Goal: Task Accomplishment & Management: Manage account settings

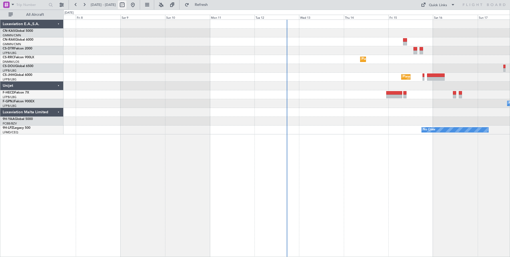
click at [126, 5] on button at bounding box center [122, 5] width 9 height 9
select select "8"
select select "2025"
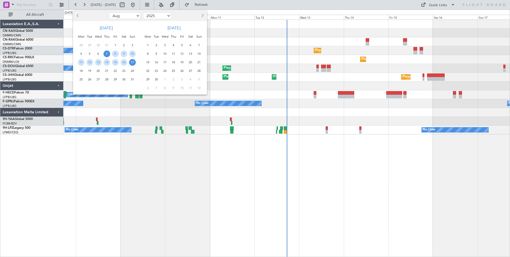
click at [106, 52] on span "7" at bounding box center [106, 53] width 7 height 7
click at [106, 73] on span "21" at bounding box center [106, 70] width 7 height 7
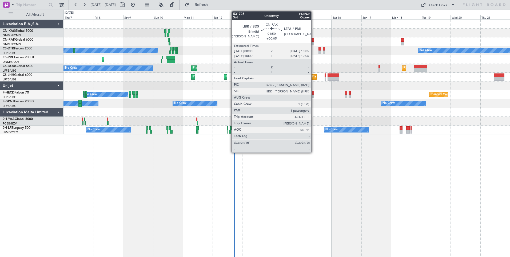
click at [313, 41] on div at bounding box center [313, 40] width 3 height 4
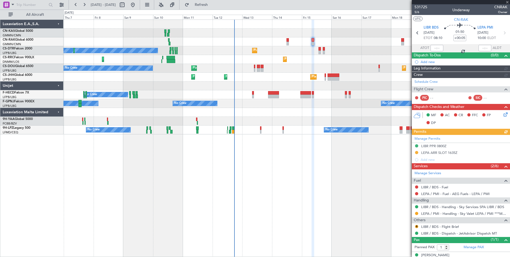
type input "[PERSON_NAME] ([PERSON_NAME])"
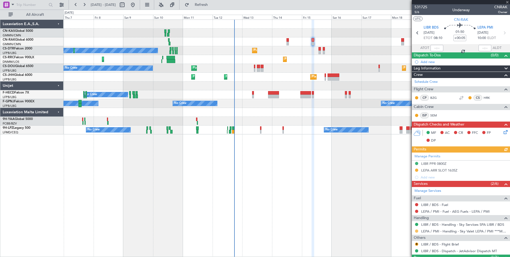
click at [417, 231] on button at bounding box center [416, 230] width 3 height 3
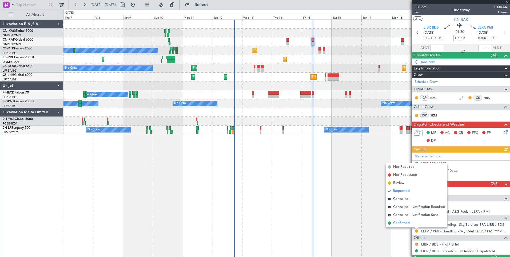
click at [416, 221] on li "Confirmed" at bounding box center [417, 223] width 62 height 8
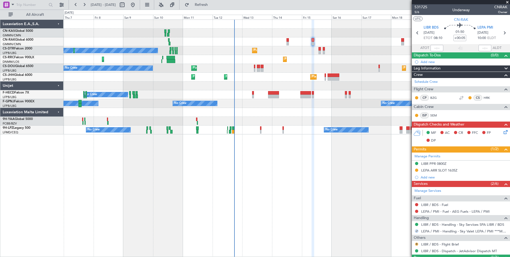
click at [417, 244] on button "R" at bounding box center [416, 243] width 3 height 3
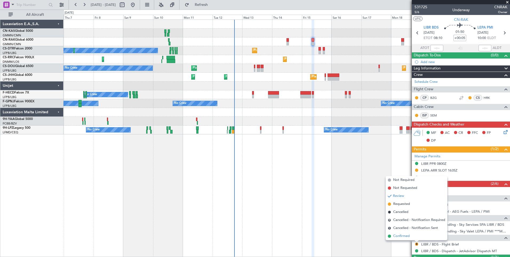
click at [417, 236] on li "Confirmed" at bounding box center [417, 236] width 62 height 8
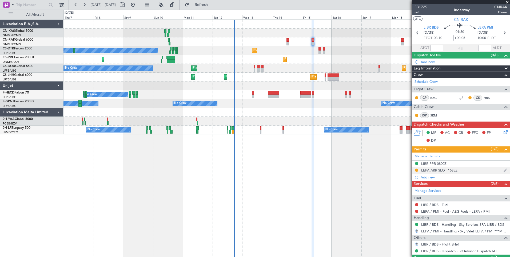
click at [454, 170] on div "LEPA ARR SLOT 1635Z" at bounding box center [439, 170] width 36 height 5
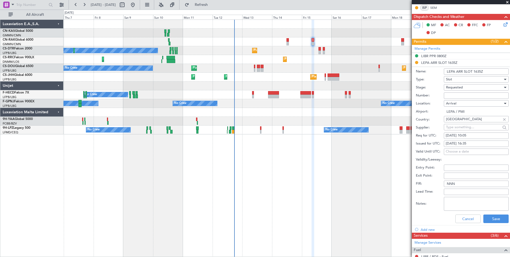
scroll to position [109, 0]
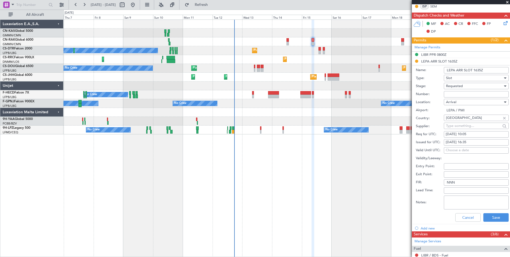
click at [466, 84] on div "Requested" at bounding box center [474, 86] width 57 height 8
click at [468, 125] on span "Received OK" at bounding box center [474, 126] width 56 height 8
click at [471, 136] on div "[DATE] 10:05" at bounding box center [476, 133] width 61 height 5
select select "8"
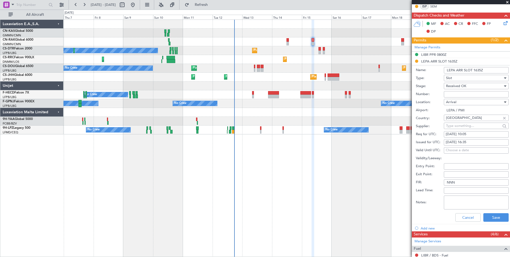
select select "2025"
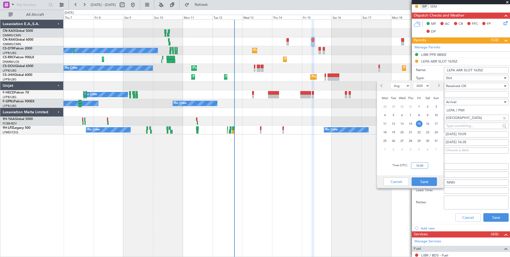
click at [416, 167] on input "10:05" at bounding box center [419, 165] width 17 height 6
type input "10:20"
click at [427, 182] on button "Save" at bounding box center [424, 181] width 25 height 9
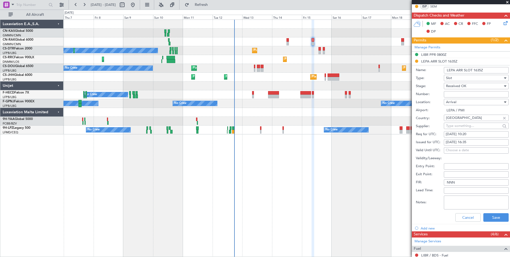
click at [469, 139] on fb-calendar-cell "[DATE] 16:35" at bounding box center [476, 142] width 65 height 6
click at [468, 142] on div "[DATE] 16:35" at bounding box center [476, 141] width 61 height 5
select select "8"
select select "2025"
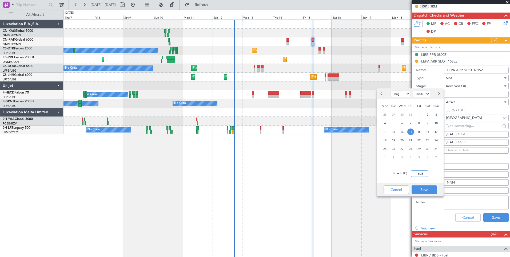
click at [422, 172] on input "16:35" at bounding box center [419, 173] width 17 height 6
type input "10:20"
click at [425, 188] on button "Save" at bounding box center [424, 189] width 25 height 9
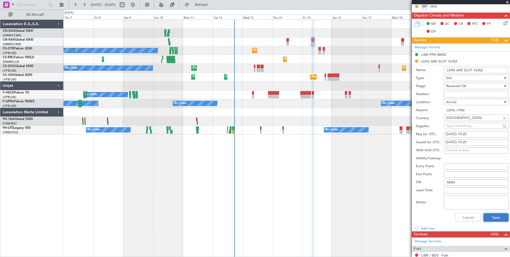
click at [488, 215] on button "Save" at bounding box center [495, 217] width 25 height 9
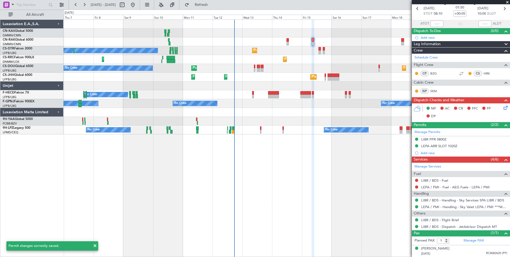
scroll to position [0, 0]
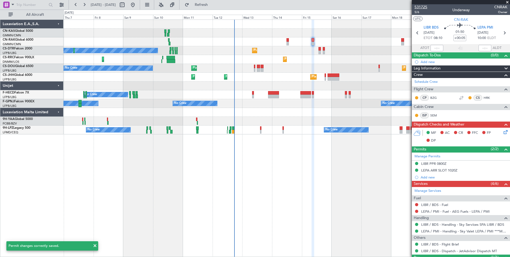
click at [426, 7] on span "531725" at bounding box center [420, 7] width 13 height 6
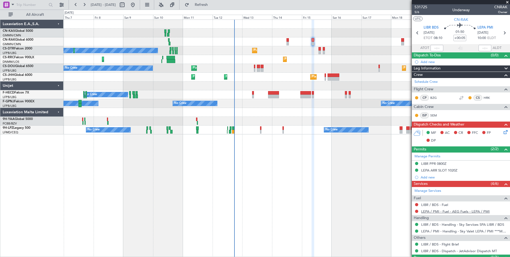
click at [429, 211] on link "LEPA / PMI - Fuel - AEG Fuels - LEPA / PMI" at bounding box center [455, 211] width 69 height 5
type input "[PERSON_NAME] ([PERSON_NAME])"
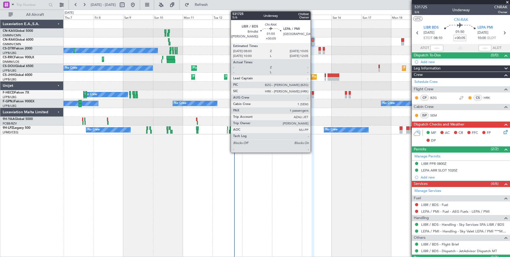
click at [313, 40] on div at bounding box center [313, 40] width 3 height 4
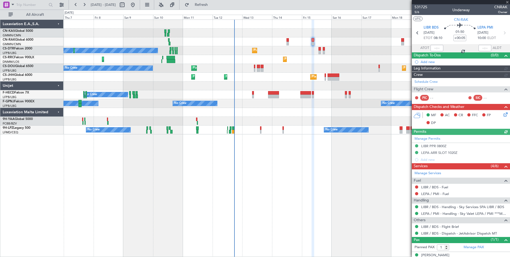
type input "[PERSON_NAME] ([PERSON_NAME])"
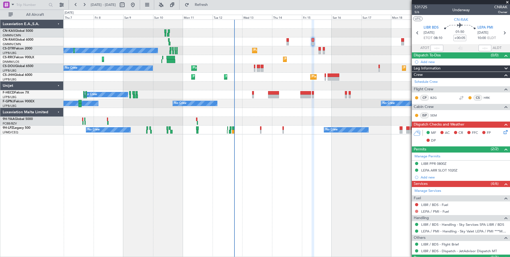
click at [416, 210] on button at bounding box center [416, 210] width 3 height 3
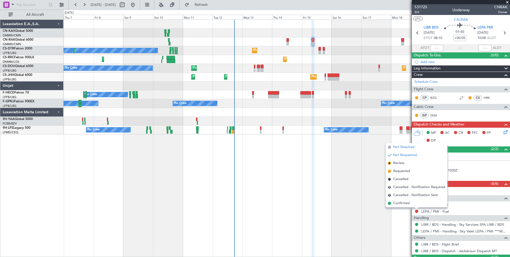
click at [410, 143] on li "Not Required" at bounding box center [417, 147] width 62 height 8
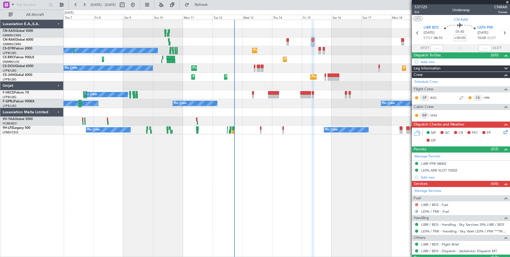
click at [416, 203] on button at bounding box center [416, 204] width 3 height 3
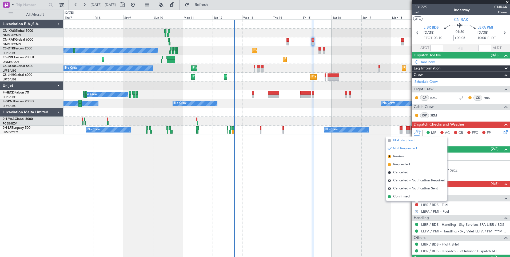
click at [407, 142] on span "Not Required" at bounding box center [403, 140] width 21 height 5
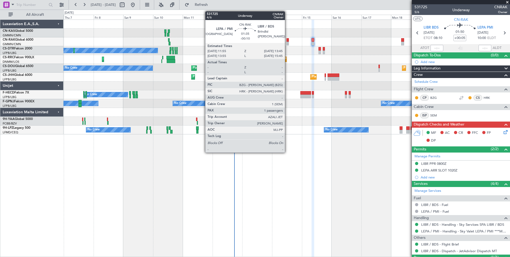
click at [287, 41] on div at bounding box center [287, 40] width 2 height 4
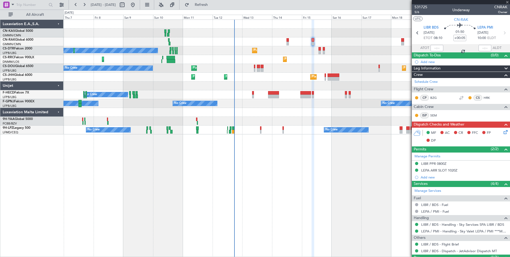
type input "-00:10"
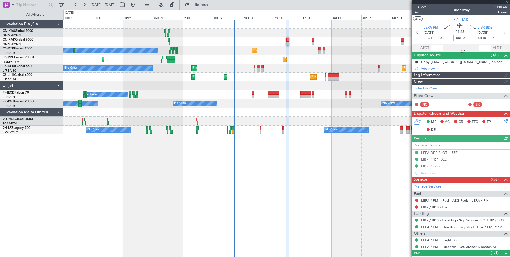
type input "[PERSON_NAME] ([PERSON_NAME])"
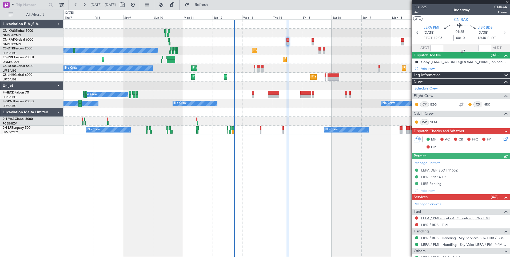
click at [427, 219] on link "LEPA / PMI - Fuel - AEG Fuels - LEPA / PMI" at bounding box center [455, 218] width 69 height 5
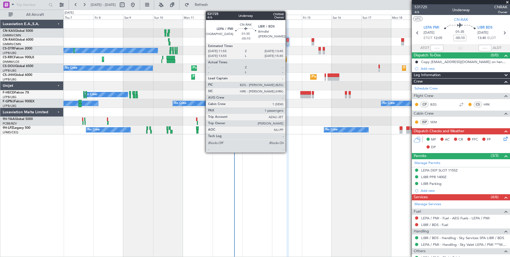
click at [288, 41] on div at bounding box center [287, 40] width 2 height 4
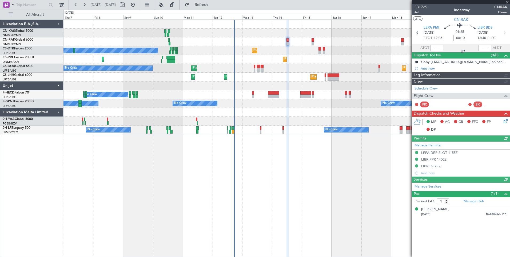
type input "[PERSON_NAME] ([PERSON_NAME])"
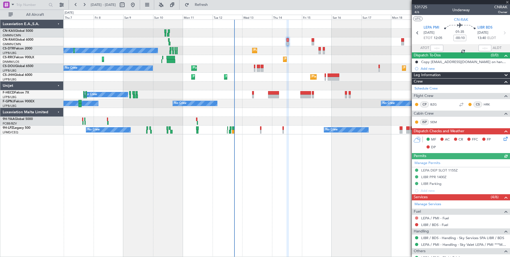
click at [416, 217] on button at bounding box center [416, 217] width 3 height 3
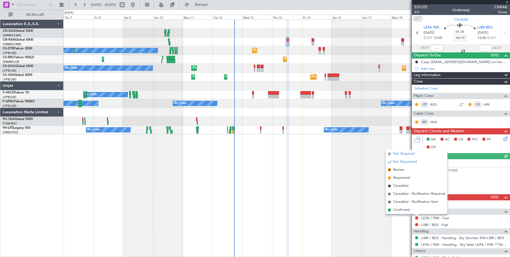
click at [406, 154] on span "Not Required" at bounding box center [403, 153] width 21 height 5
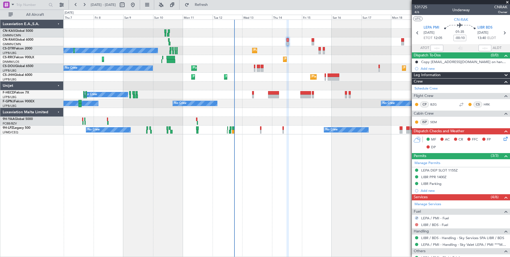
click at [416, 224] on button at bounding box center [416, 224] width 3 height 3
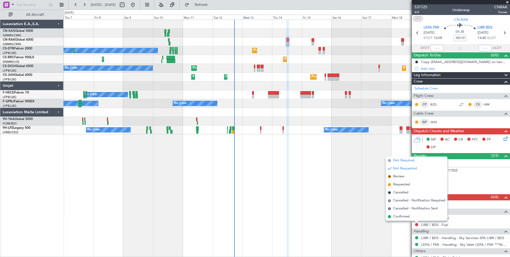
click at [407, 160] on span "Not Required" at bounding box center [403, 160] width 21 height 5
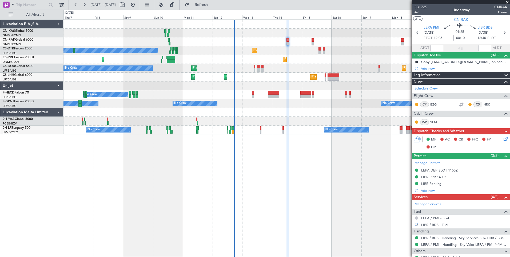
click at [417, 216] on button at bounding box center [416, 217] width 3 height 3
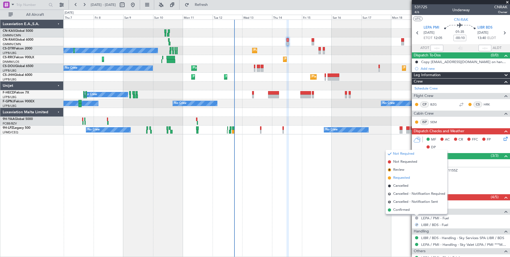
click at [411, 178] on li "Requested" at bounding box center [417, 178] width 62 height 8
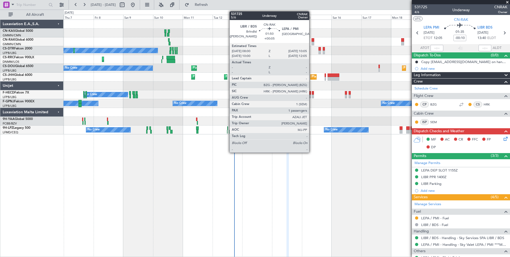
click at [312, 41] on div at bounding box center [313, 40] width 3 height 4
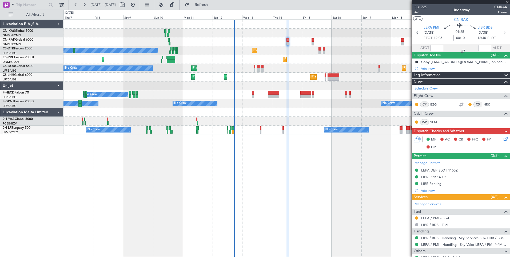
type input "+00:05"
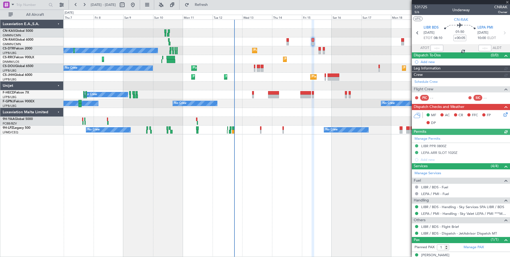
type input "[PERSON_NAME] ([PERSON_NAME])"
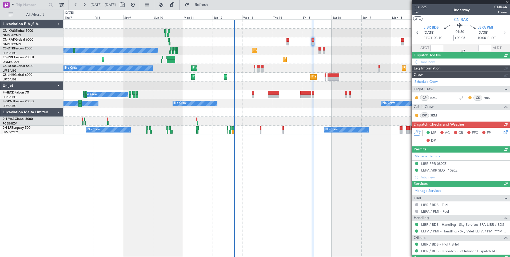
type input "[PERSON_NAME] ([PERSON_NAME])"
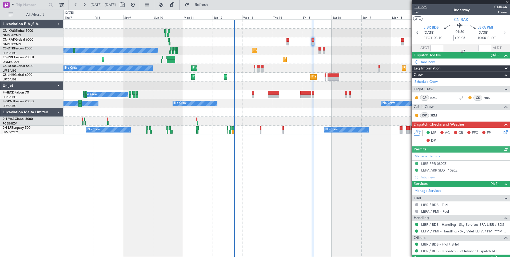
click at [423, 8] on span "531725" at bounding box center [420, 7] width 13 height 6
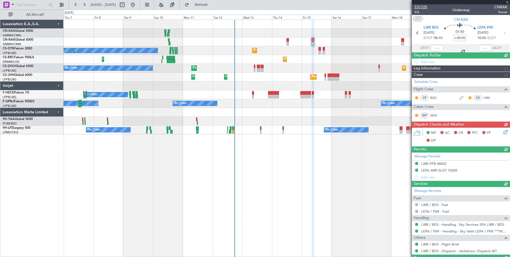
type input "[PERSON_NAME] ([PERSON_NAME])"
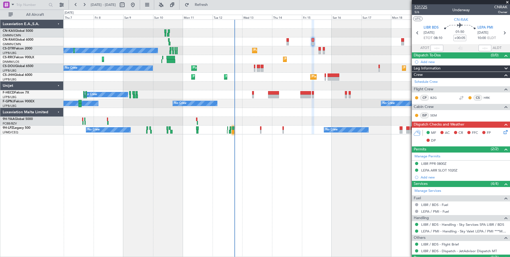
type input "[PERSON_NAME] ([PERSON_NAME])"
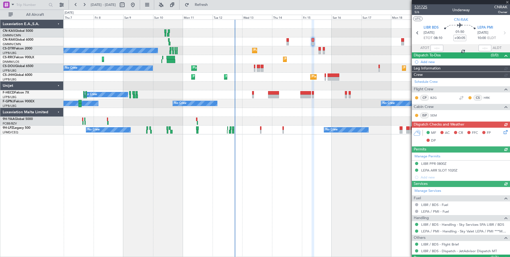
type input "[PERSON_NAME] ([PERSON_NAME])"
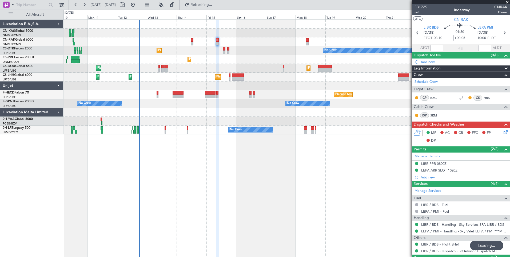
click at [192, 225] on div "Planned Maint [GEOGRAPHIC_DATA] ([GEOGRAPHIC_DATA]) Planned Maint Sofia No Crew…" at bounding box center [286, 137] width 446 height 237
type input "[PERSON_NAME] ([PERSON_NAME])"
